Goal: Check status: Check status

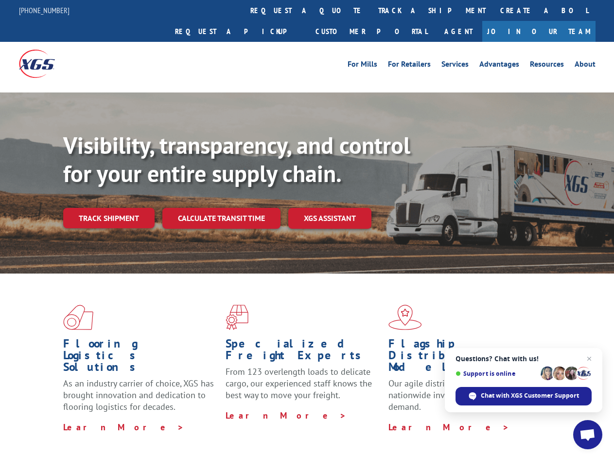
click at [307, 229] on div "Visibility, transparency, and control for your entire supply chain. Track shipm…" at bounding box center [338, 199] width 551 height 136
click at [371, 10] on link "track a shipment" at bounding box center [432, 10] width 122 height 21
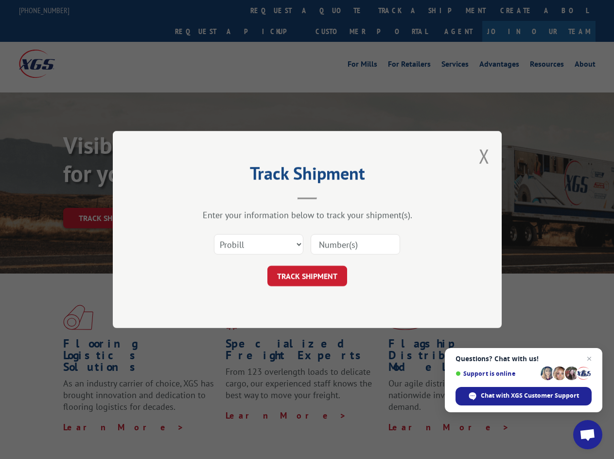
click at [339, 10] on div "Track Shipment Enter your information below to track your shipment(s). Select c…" at bounding box center [307, 229] width 614 height 459
click at [400, 10] on div "Track Shipment Enter your information below to track your shipment(s). Select c…" at bounding box center [307, 229] width 614 height 459
click at [108, 196] on div "Track Shipment Enter your information below to track your shipment(s). Select c…" at bounding box center [307, 229] width 614 height 459
click at [221, 196] on header "Track Shipment" at bounding box center [307, 182] width 292 height 33
click at [330, 196] on header "Track Shipment" at bounding box center [307, 182] width 292 height 33
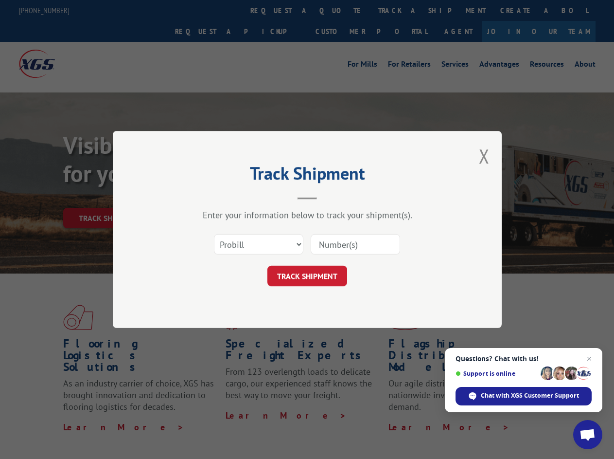
click at [588, 434] on span "Open chat" at bounding box center [588, 435] width 16 height 14
